Goal: Task Accomplishment & Management: Manage account settings

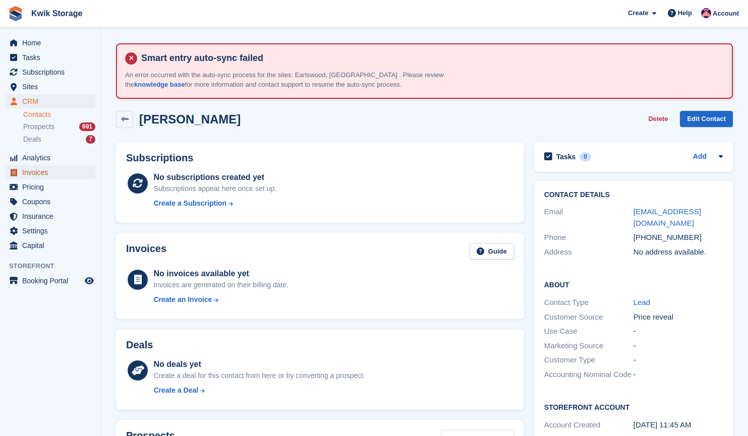
click at [54, 172] on span "Invoices" at bounding box center [52, 172] width 61 height 14
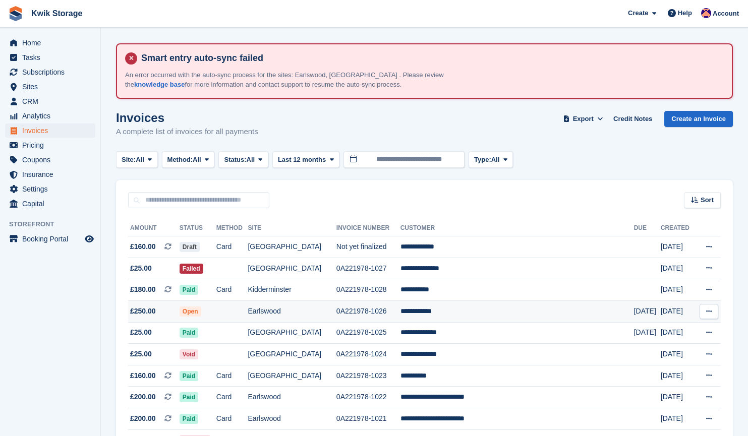
click at [401, 310] on td "0A221978-1026" at bounding box center [369, 312] width 64 height 22
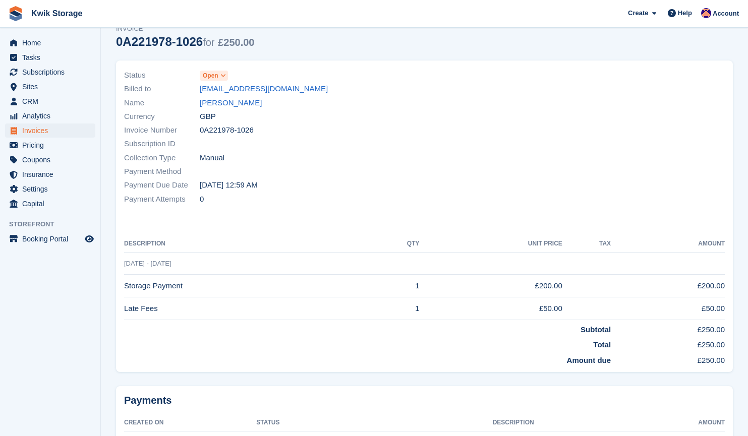
scroll to position [109, 0]
click at [215, 102] on link "[PERSON_NAME]" at bounding box center [231, 104] width 62 height 12
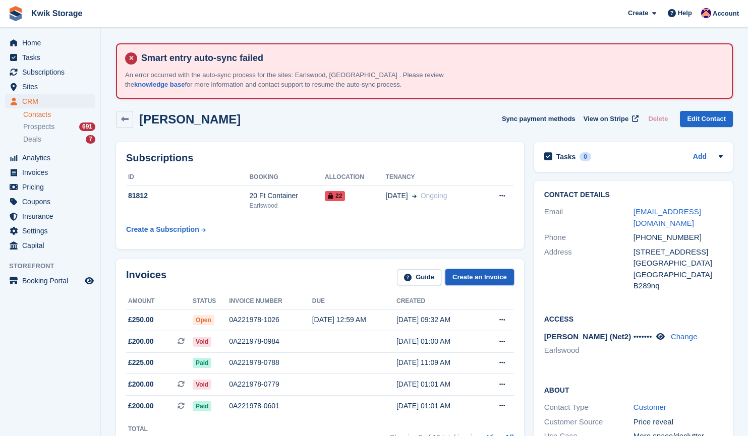
click at [464, 275] on link "Create an Invoice" at bounding box center [480, 277] width 69 height 17
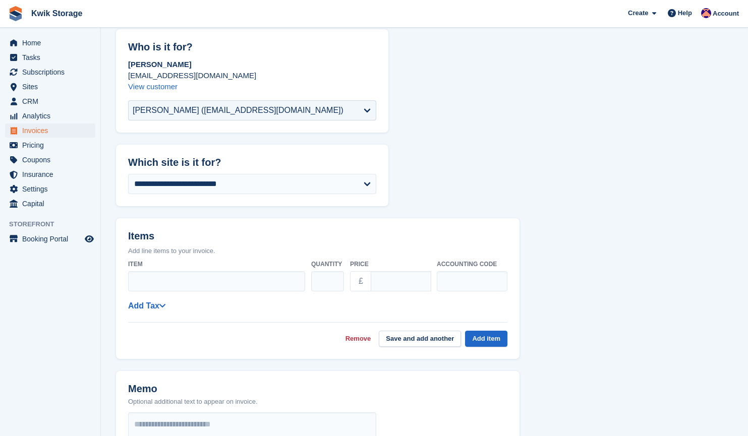
scroll to position [136, 0]
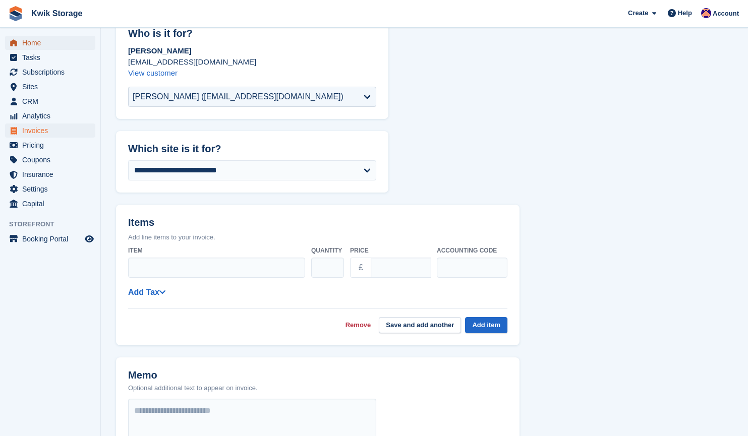
click at [53, 42] on span "Home" at bounding box center [52, 43] width 61 height 14
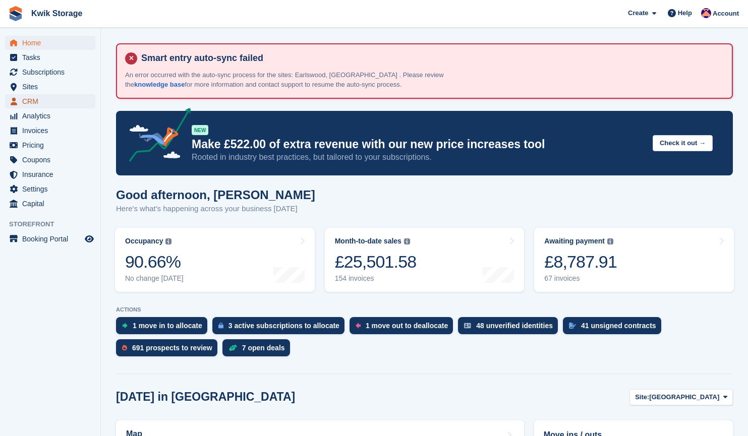
click at [64, 98] on span "CRM" at bounding box center [52, 101] width 61 height 14
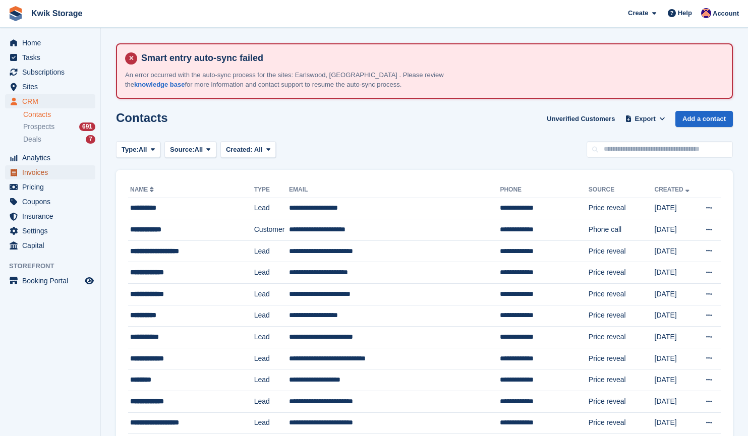
click at [33, 176] on span "Invoices" at bounding box center [52, 172] width 61 height 14
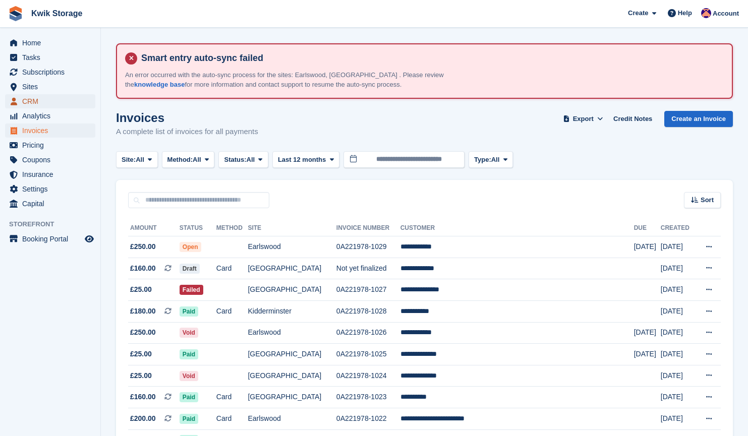
click at [58, 100] on span "CRM" at bounding box center [52, 101] width 61 height 14
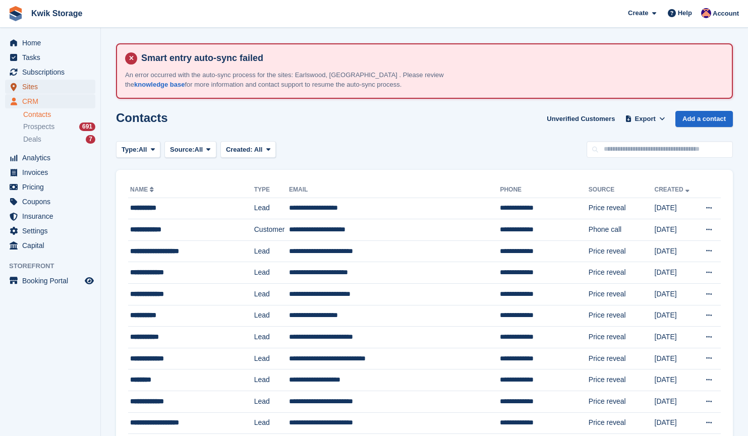
click at [62, 85] on span "Sites" at bounding box center [52, 87] width 61 height 14
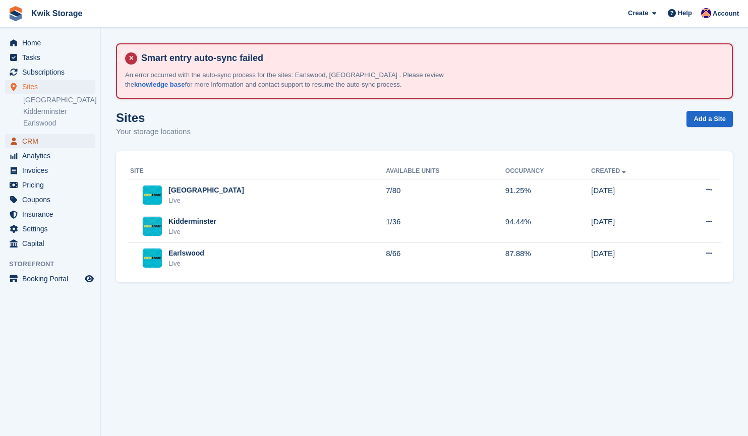
click at [52, 143] on span "CRM" at bounding box center [52, 141] width 61 height 14
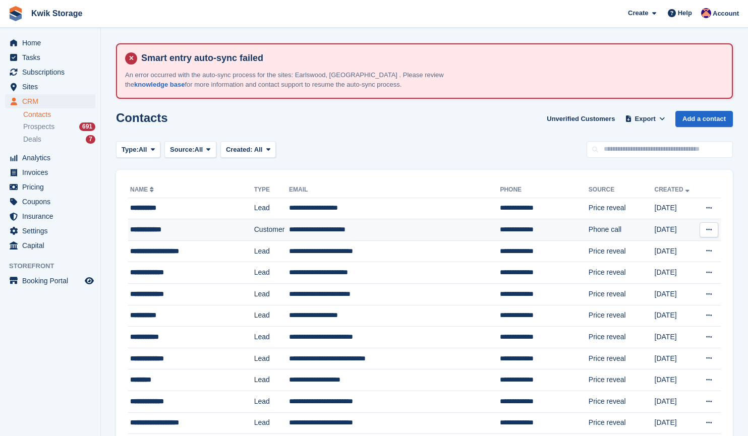
click at [205, 223] on td "**********" at bounding box center [191, 230] width 126 height 22
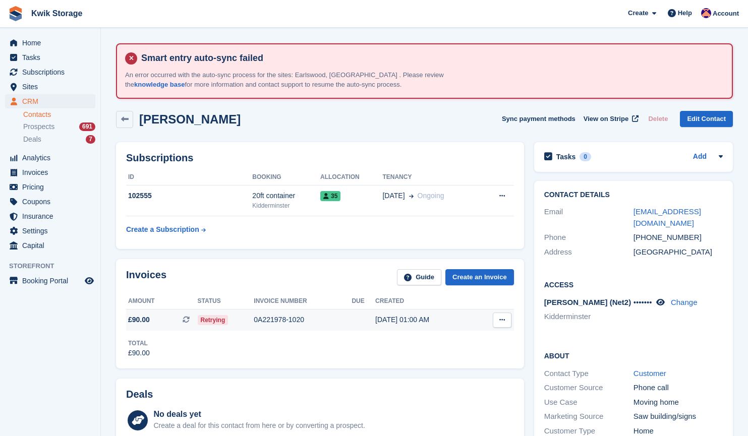
click at [363, 326] on td at bounding box center [364, 320] width 24 height 21
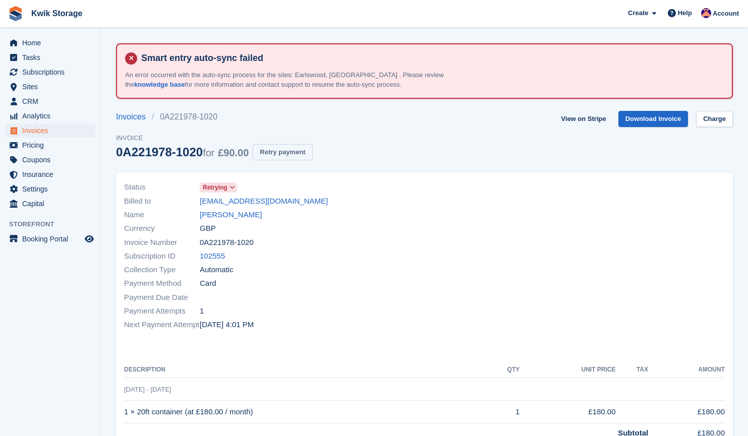
click at [291, 153] on button "Retry payment" at bounding box center [283, 152] width 60 height 17
